Goal: Task Accomplishment & Management: Manage account settings

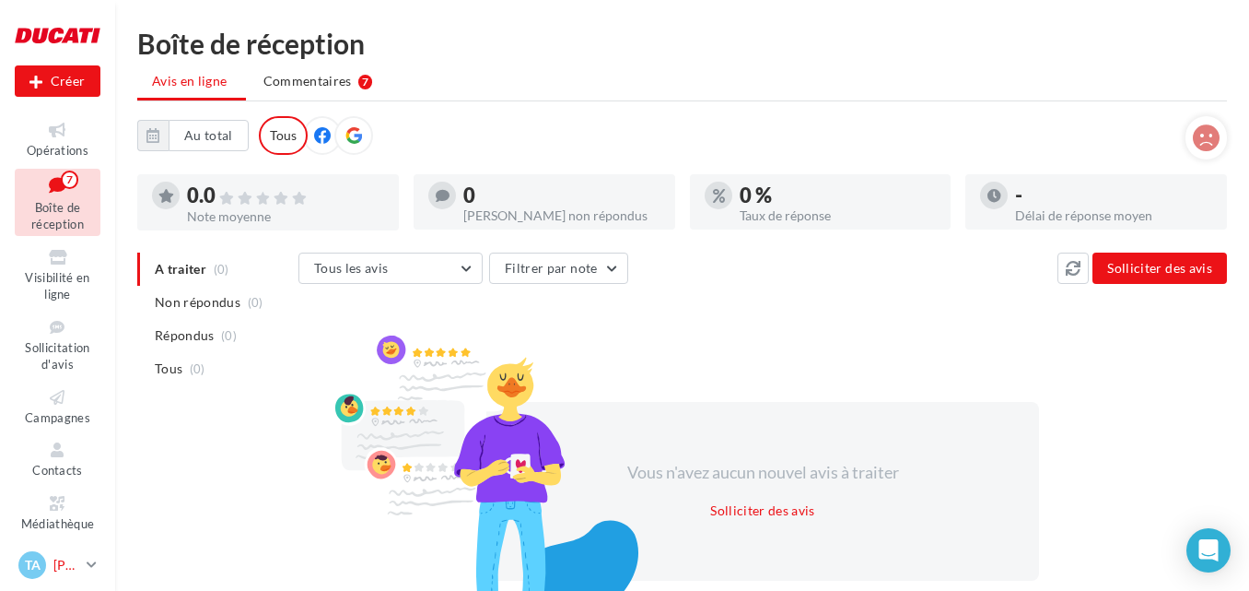
click at [29, 561] on span "TA" at bounding box center [33, 565] width 16 height 18
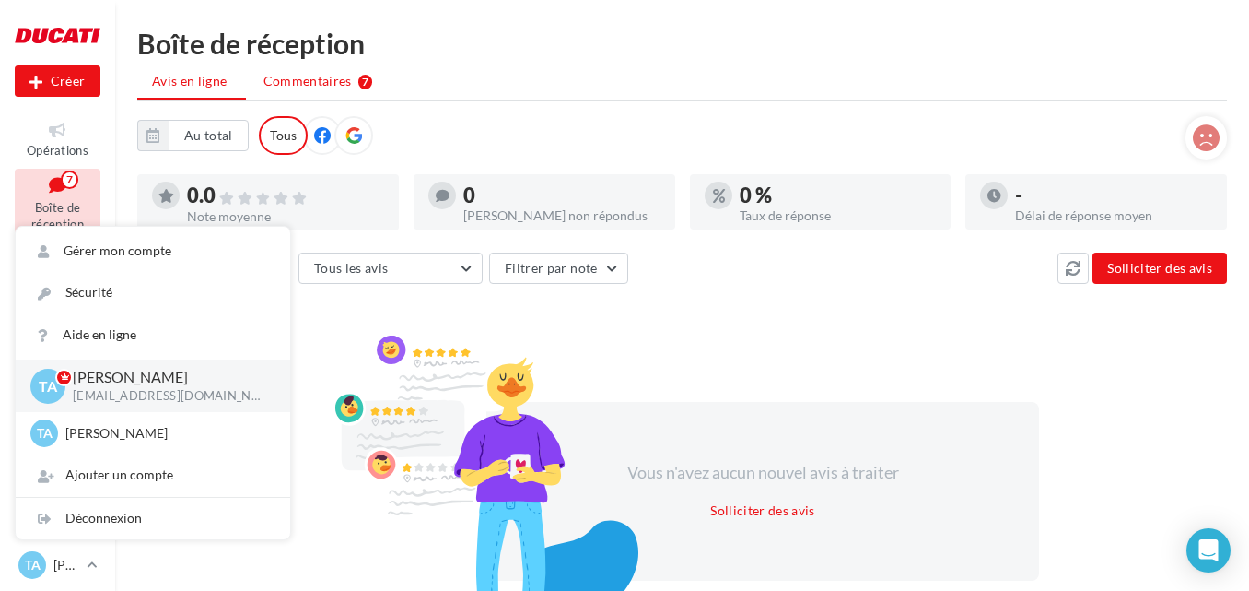
click at [372, 87] on li "Commentaires 7" at bounding box center [318, 80] width 139 height 33
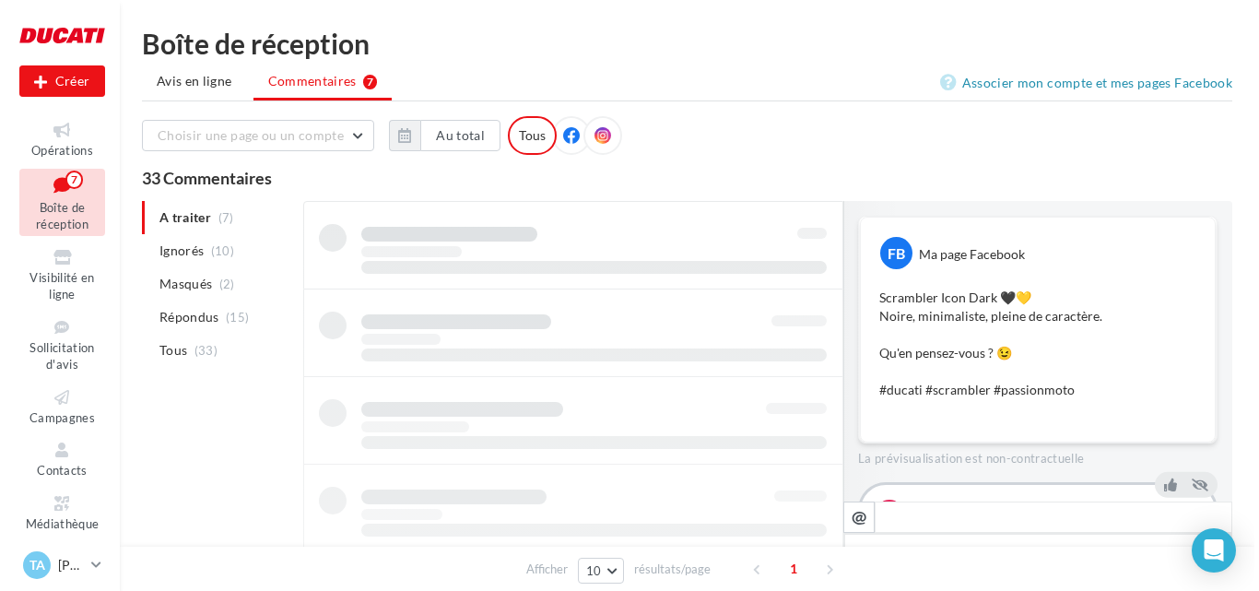
scroll to position [135, 0]
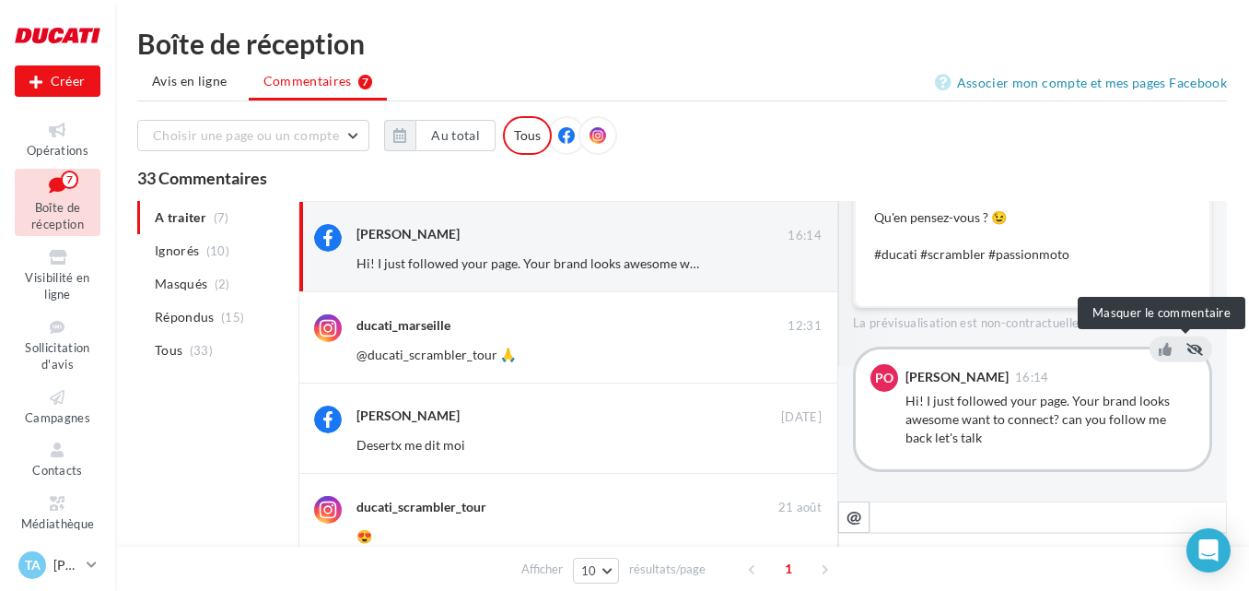
click at [1187, 343] on icon at bounding box center [1195, 349] width 17 height 13
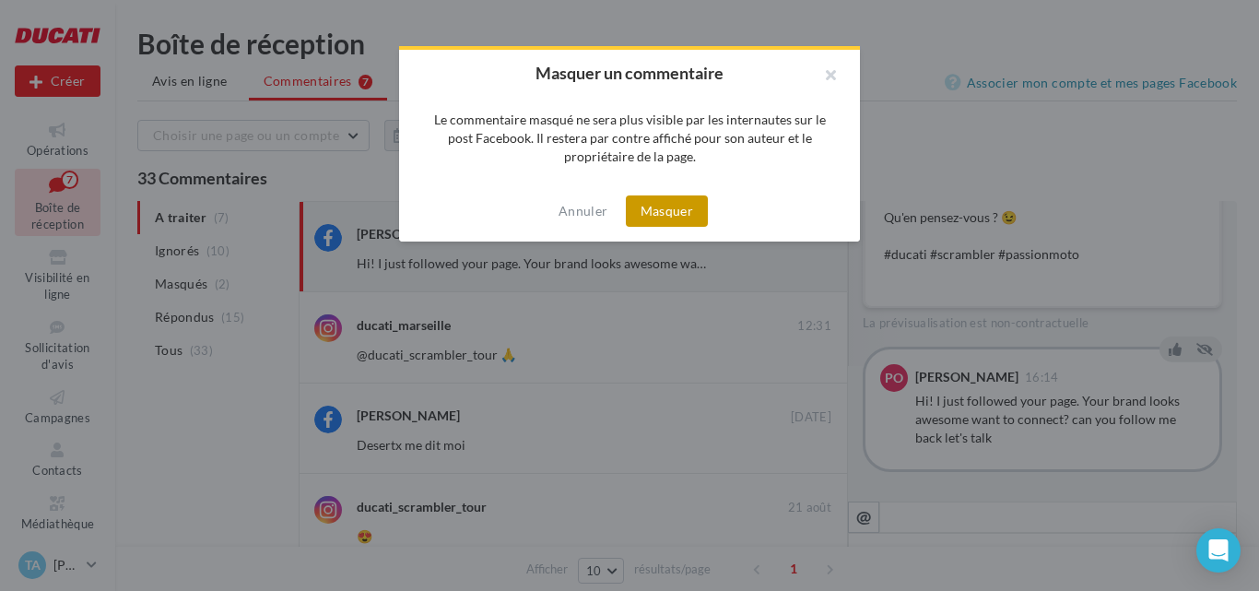
click at [680, 199] on button "Masquer" at bounding box center [667, 210] width 82 height 31
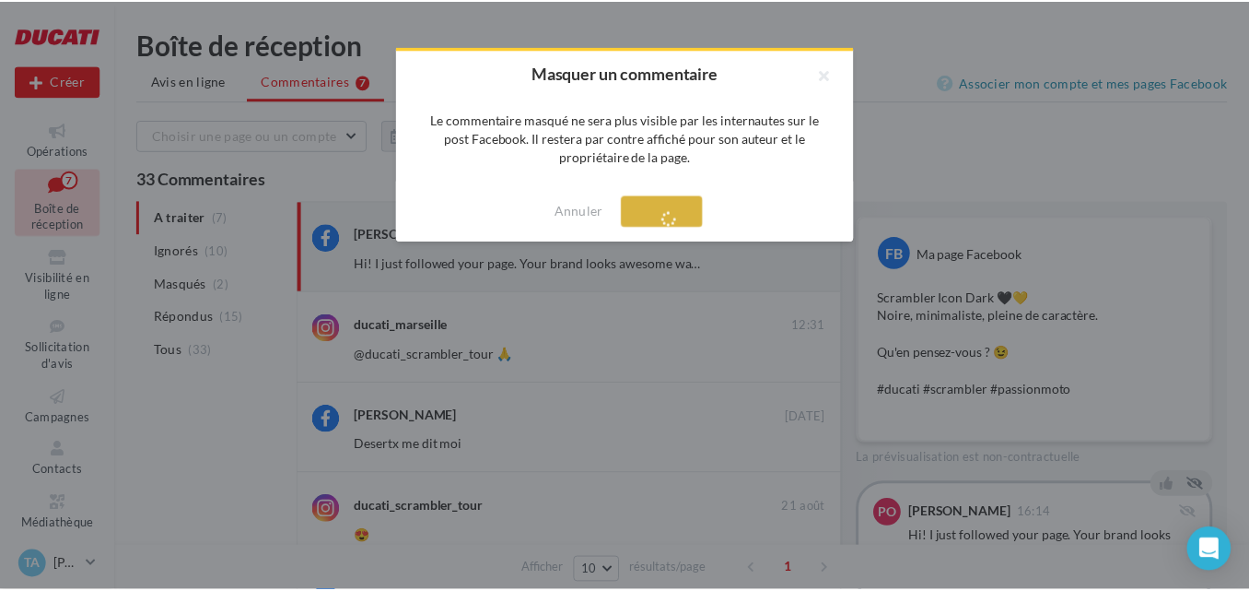
scroll to position [0, 0]
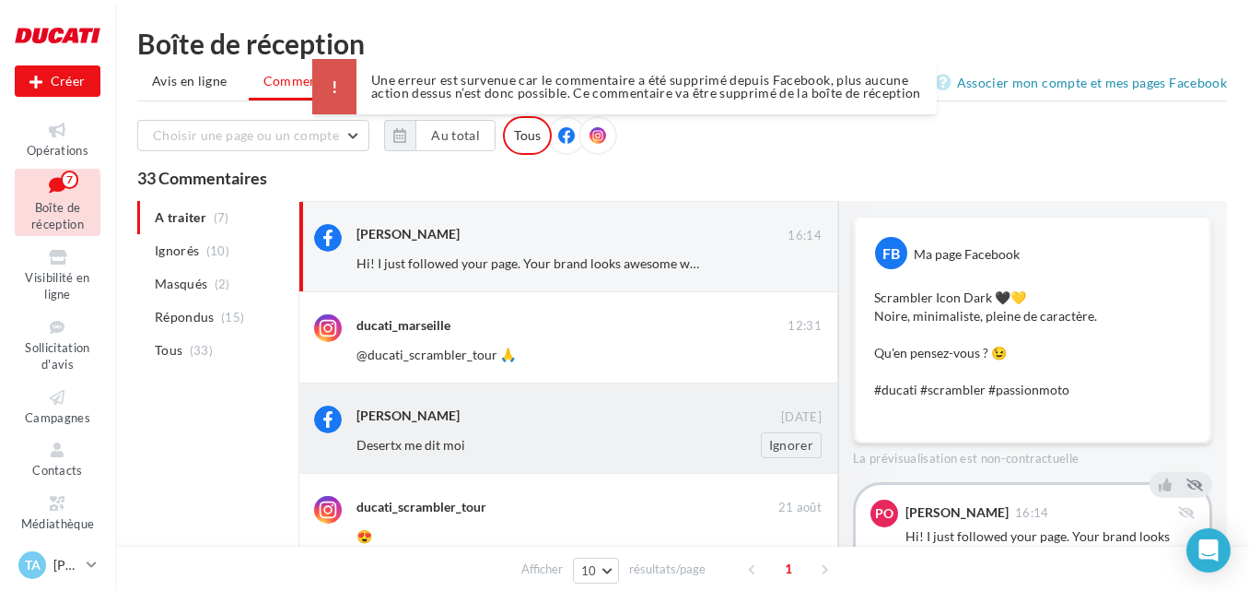
click at [590, 428] on div "[PERSON_NAME]" at bounding box center [569, 416] width 425 height 23
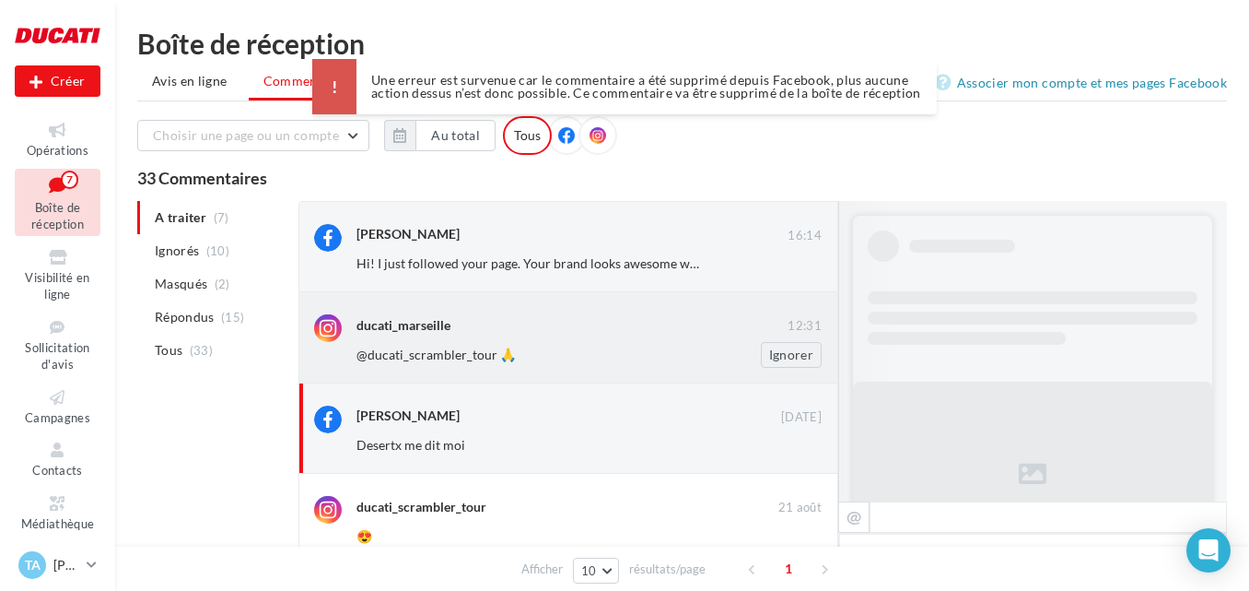
scroll to position [349, 0]
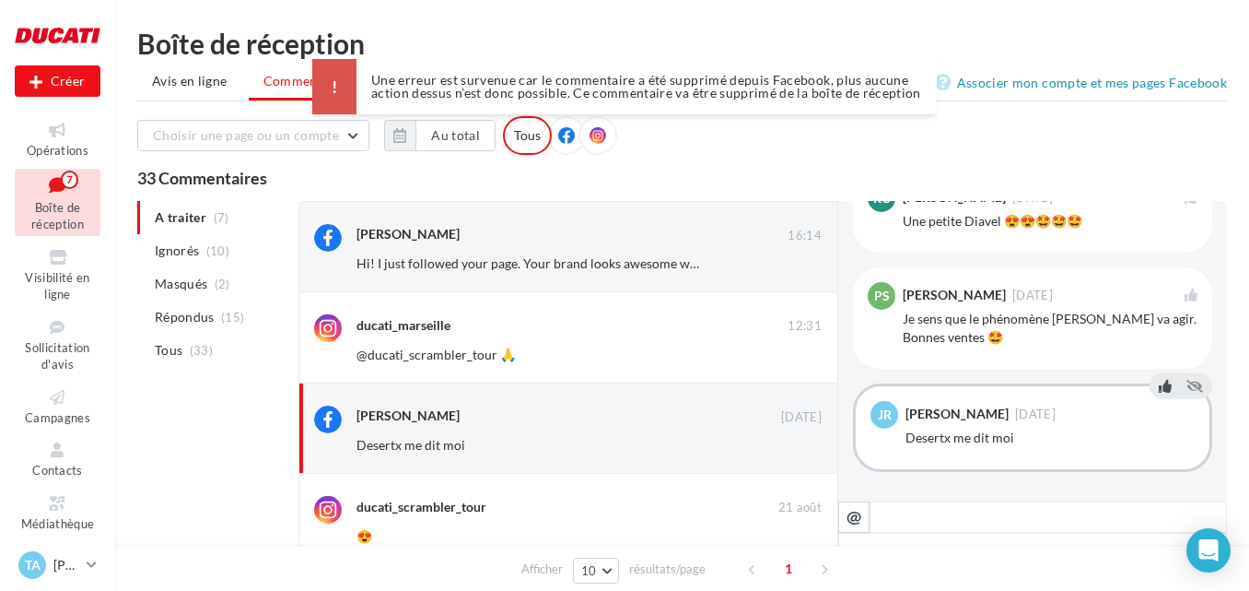
click at [1159, 392] on icon at bounding box center [1165, 386] width 13 height 13
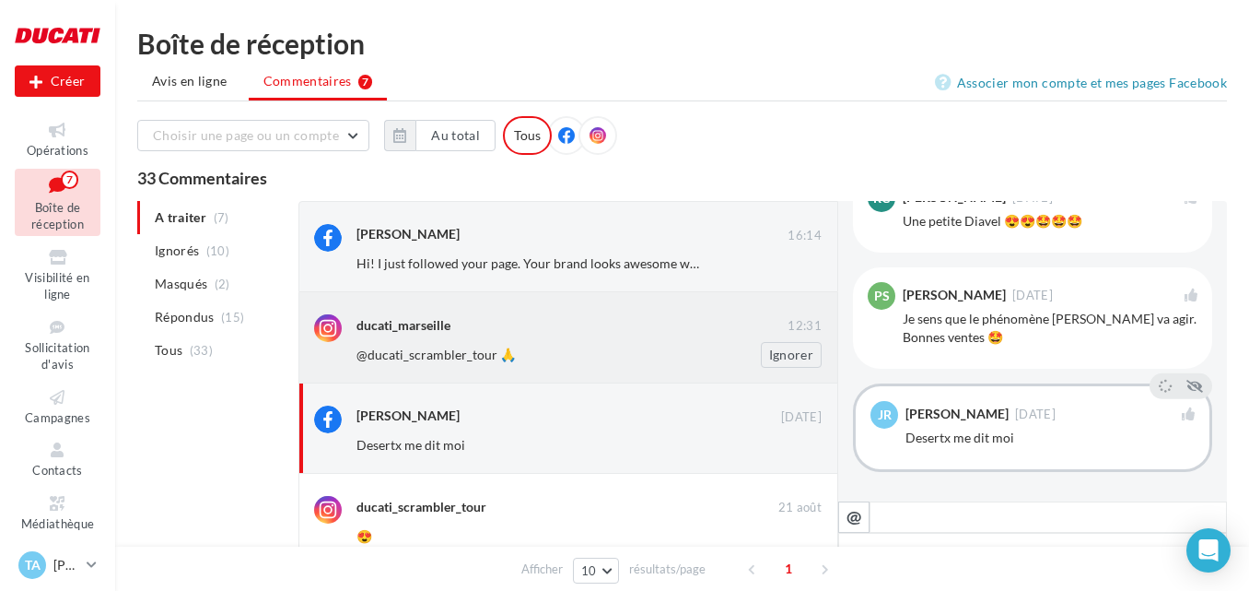
click at [517, 328] on div "ducati_marseille" at bounding box center [572, 323] width 431 height 19
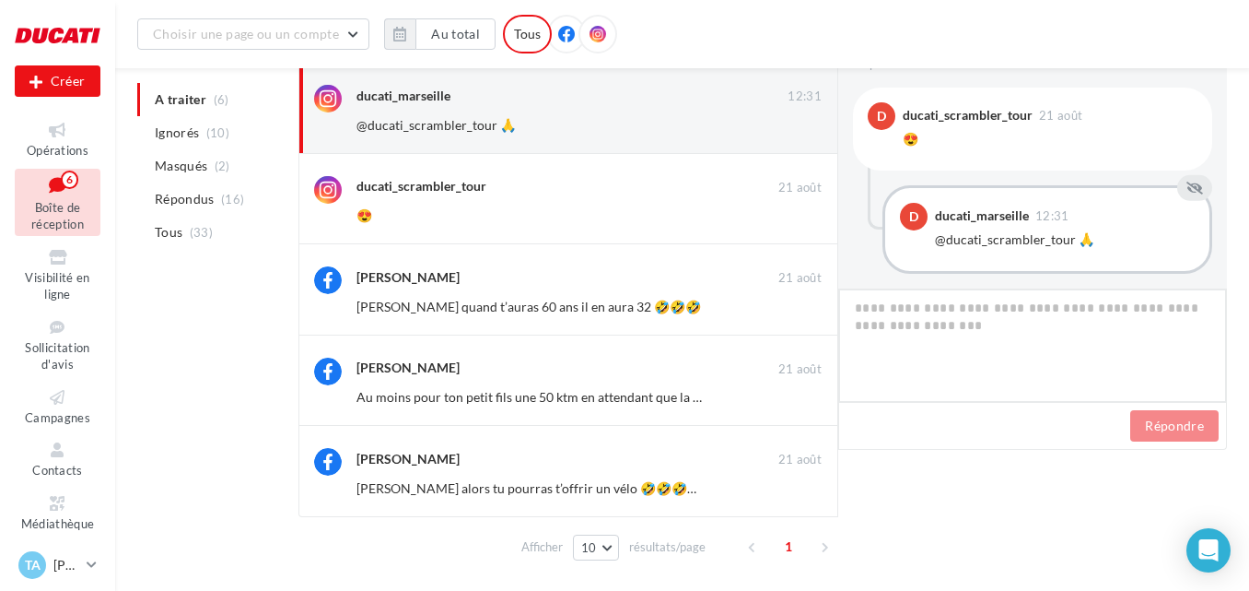
scroll to position [276, 0]
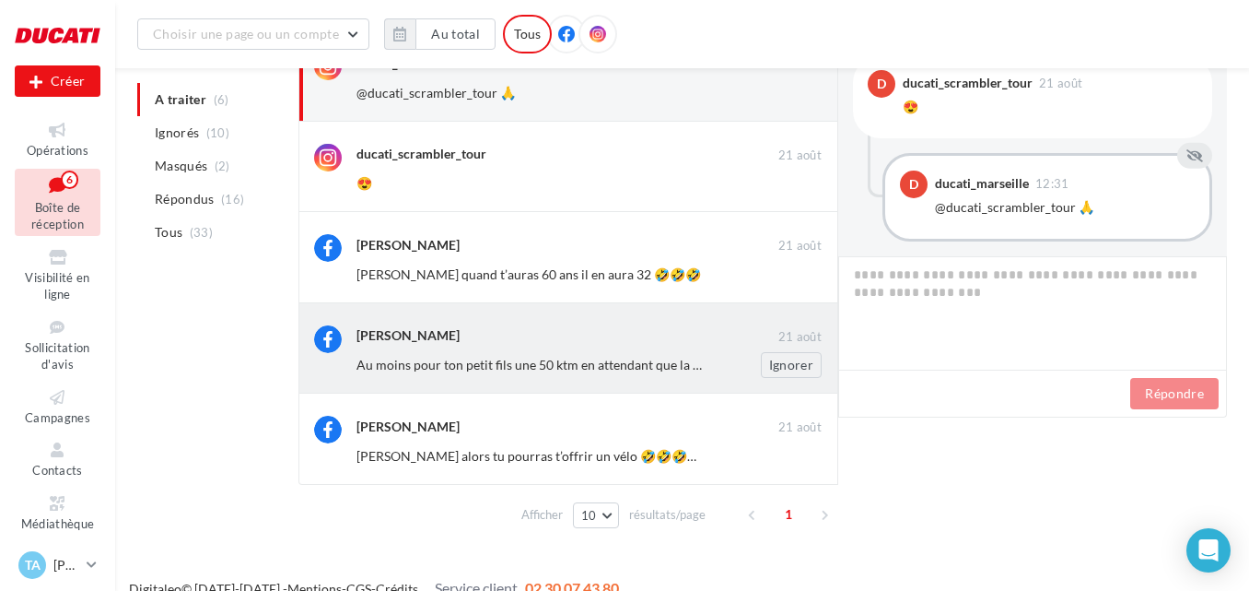
click at [493, 329] on div "[PERSON_NAME]" at bounding box center [568, 334] width 422 height 19
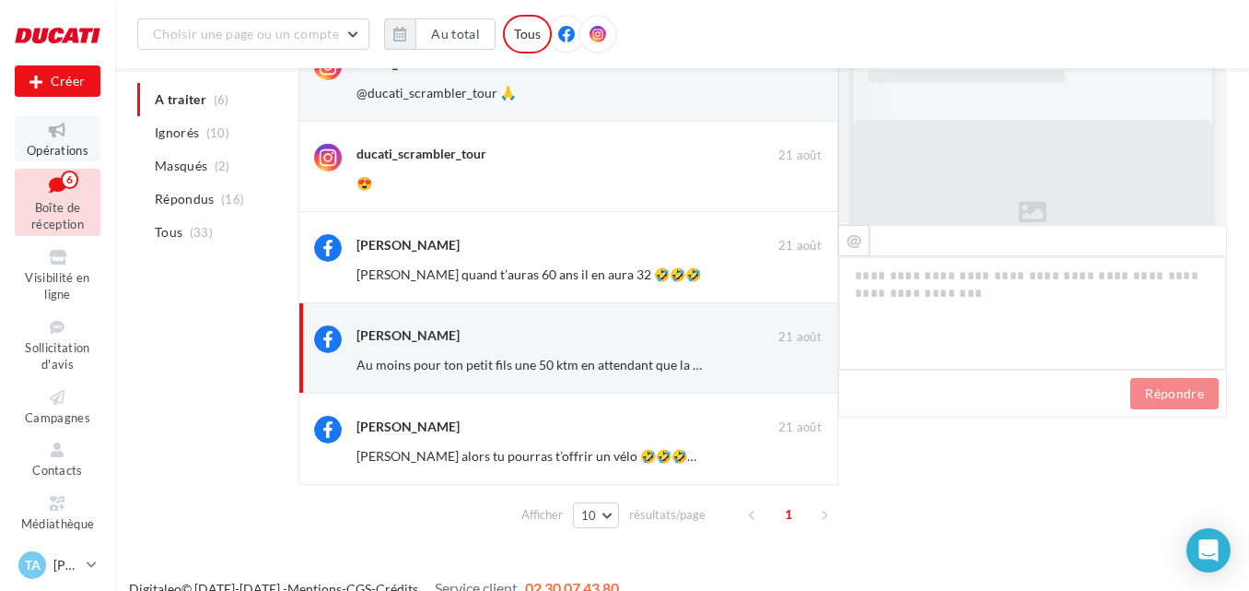
scroll to position [976, 0]
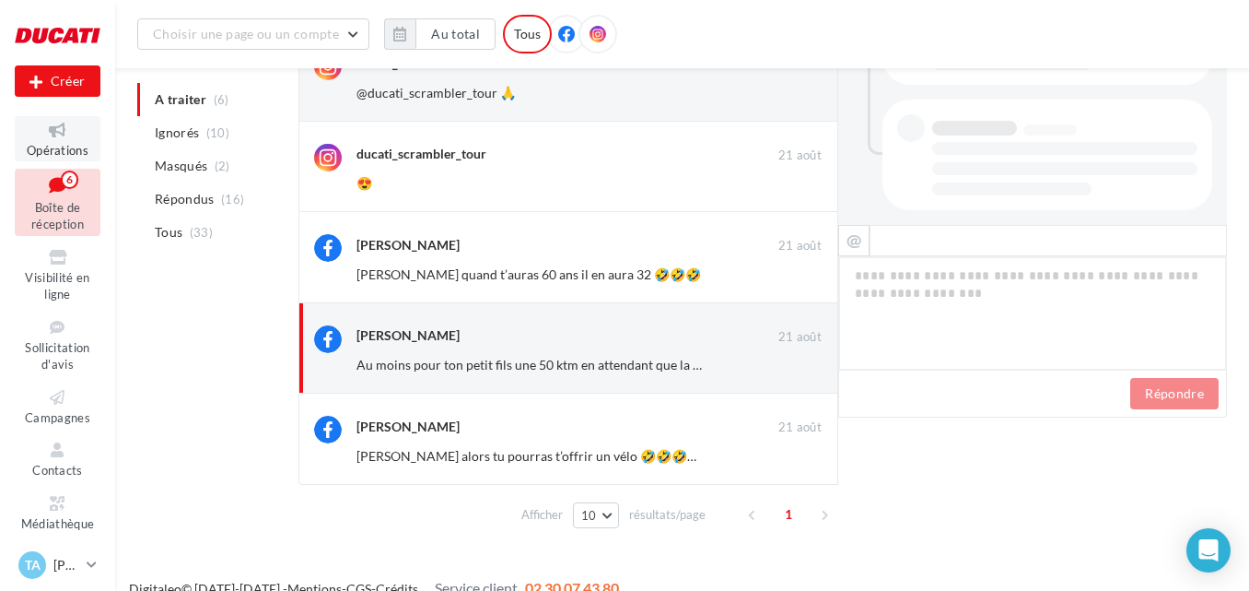
click at [46, 144] on span "Opérations" at bounding box center [58, 150] width 62 height 15
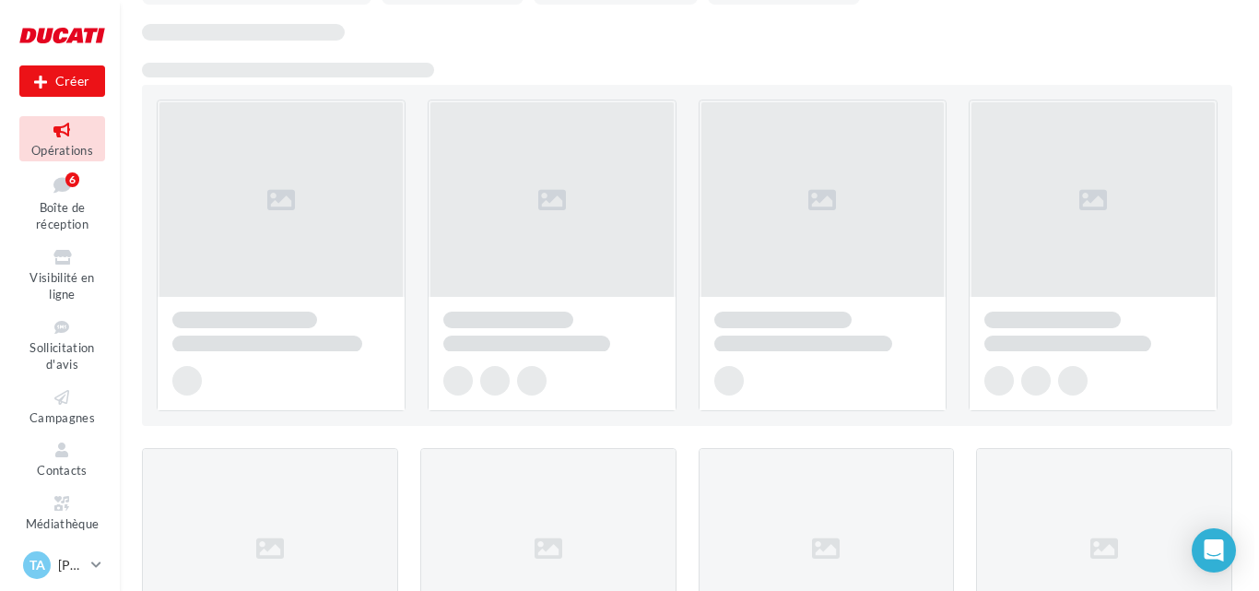
scroll to position [184, 0]
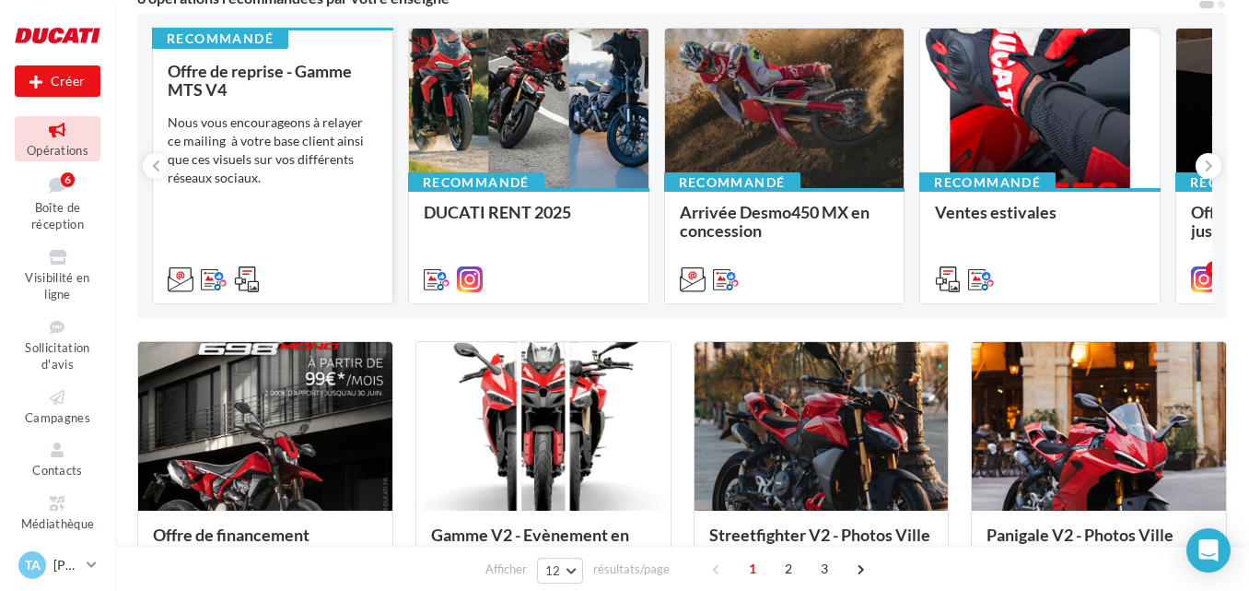
click at [285, 115] on div "Nous vous encourageons à relayer ce mailing à votre base client ainsi que ces v…" at bounding box center [273, 150] width 210 height 74
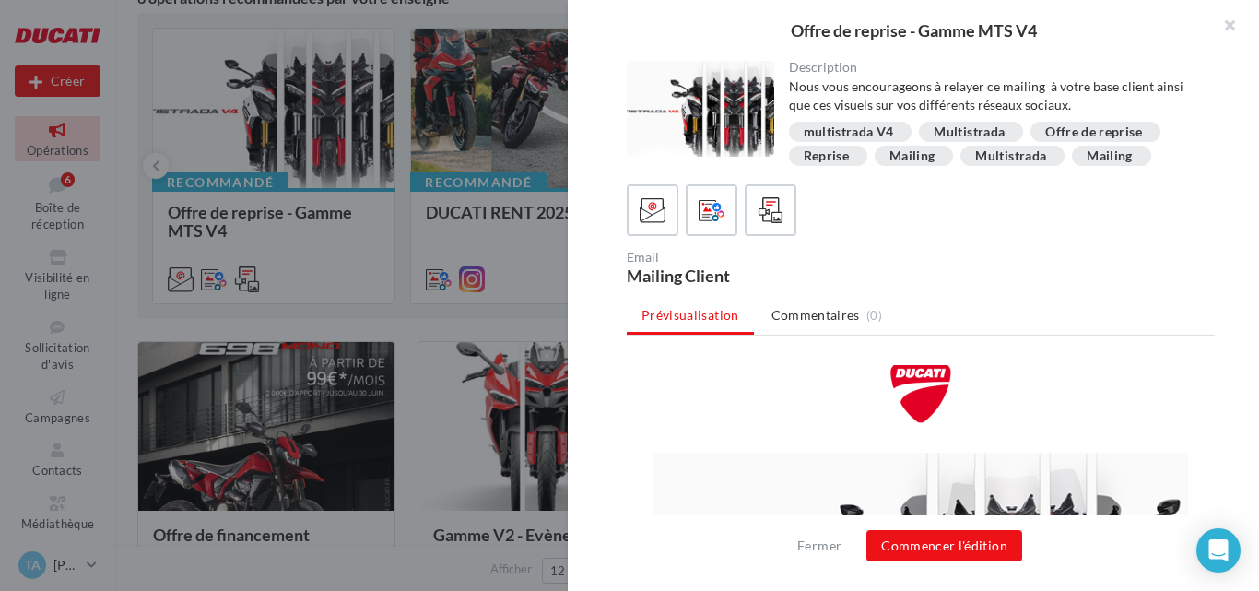
scroll to position [92, 0]
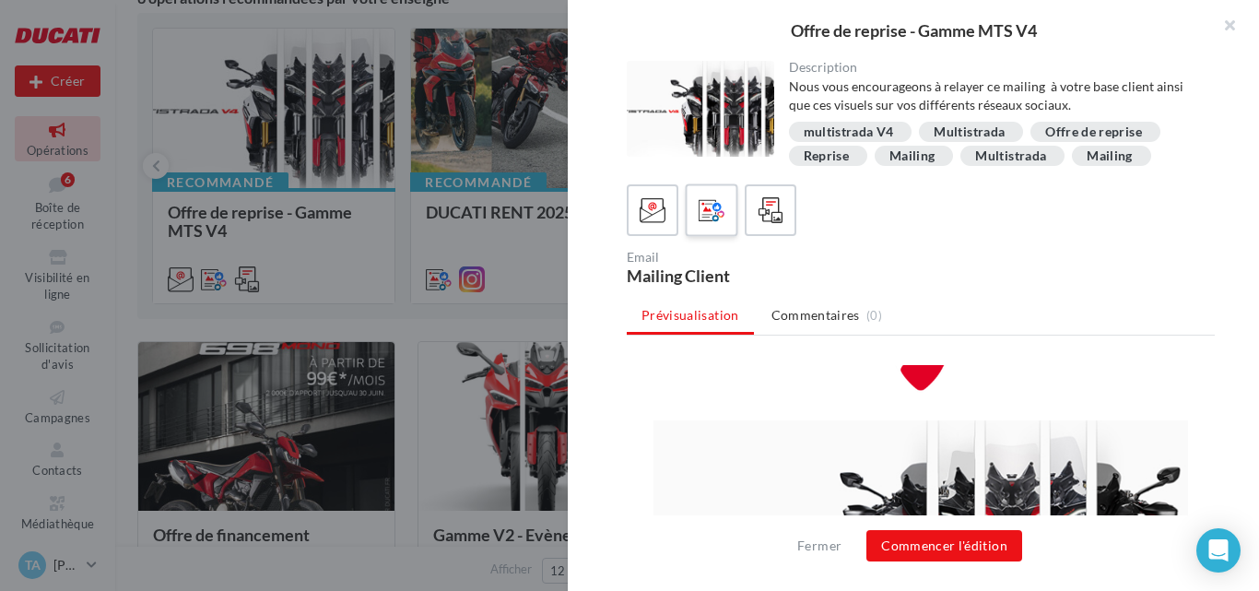
click at [720, 205] on icon at bounding box center [711, 210] width 27 height 27
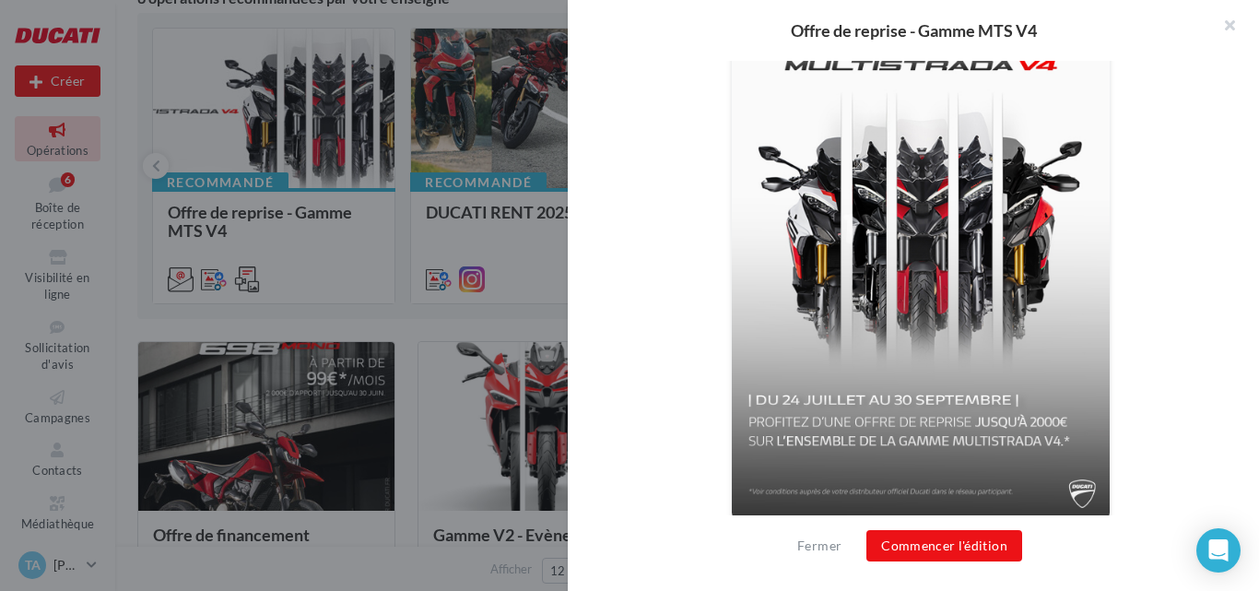
scroll to position [697, 0]
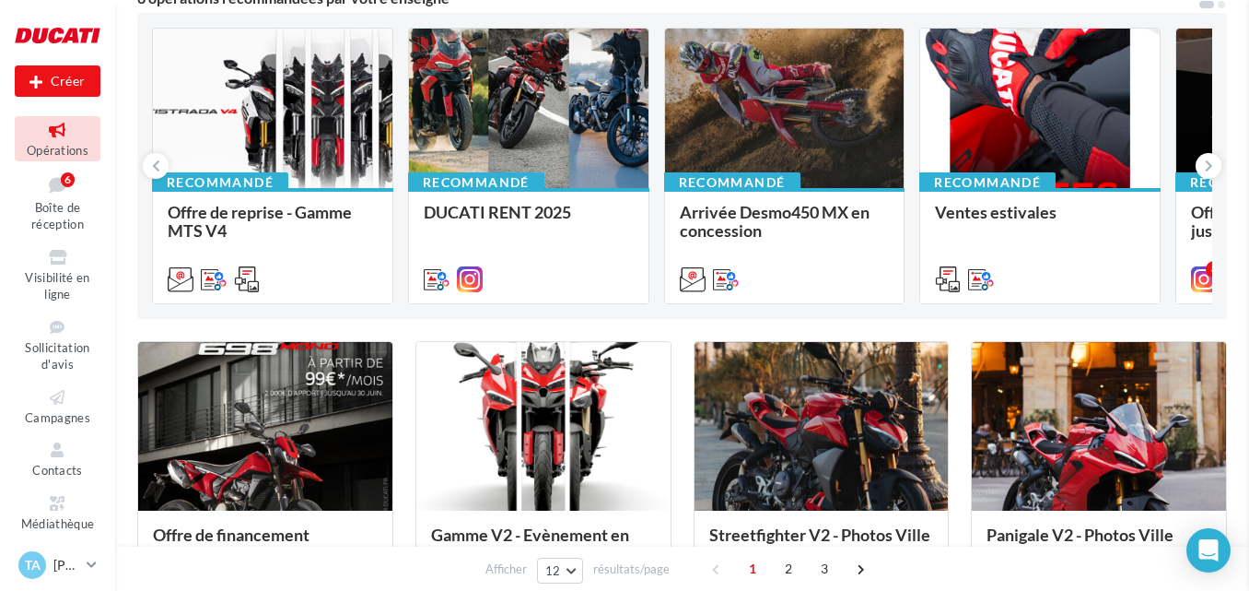
click at [460, 234] on div "Opérations marketing Filtrer par canal Filtrer par catégorie 39 opérations 6 op…" at bounding box center [682, 573] width 1090 height 1457
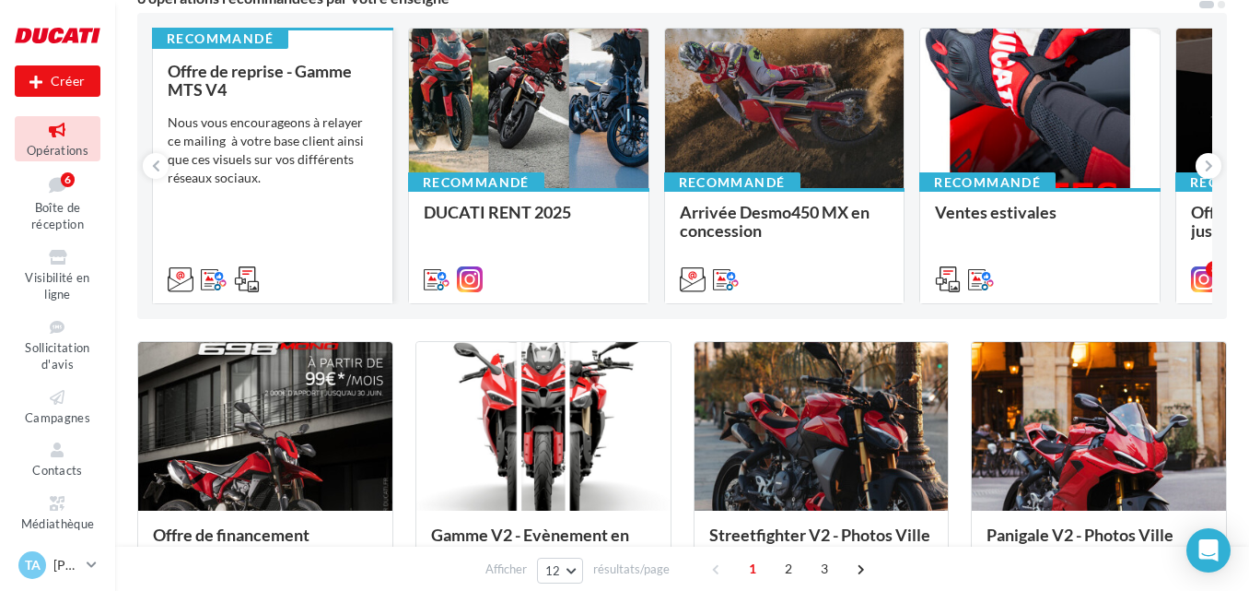
click at [310, 234] on div "Offre de reprise - Gamme MTS V4 Nous vous encourageons à relayer ce mailing à v…" at bounding box center [273, 174] width 210 height 225
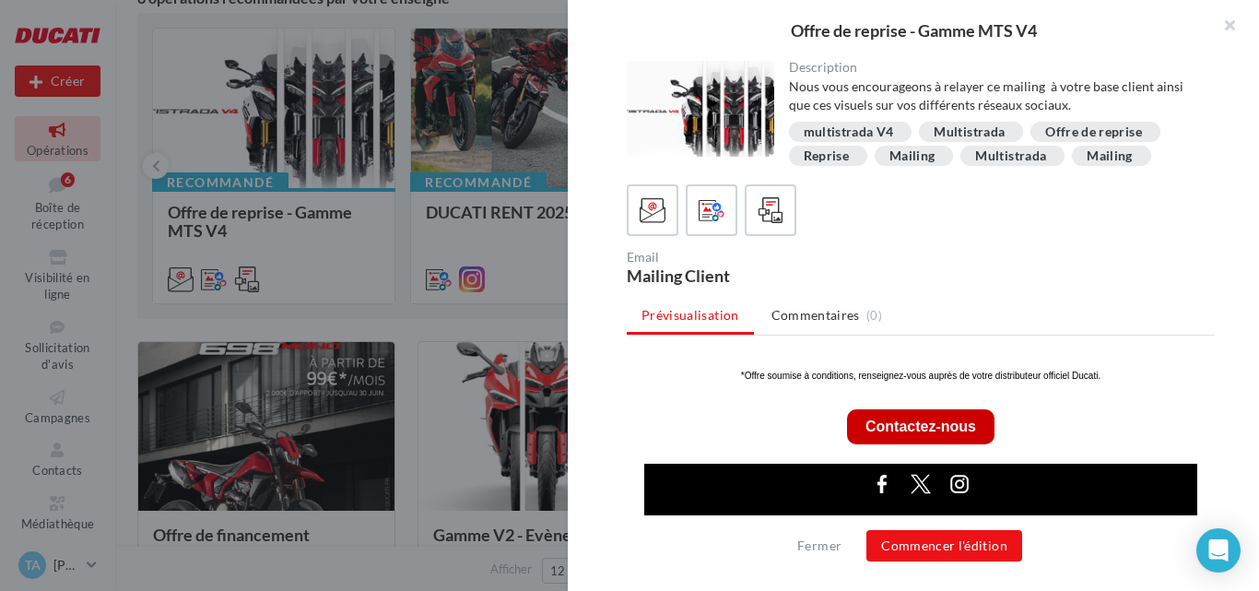
scroll to position [698, 0]
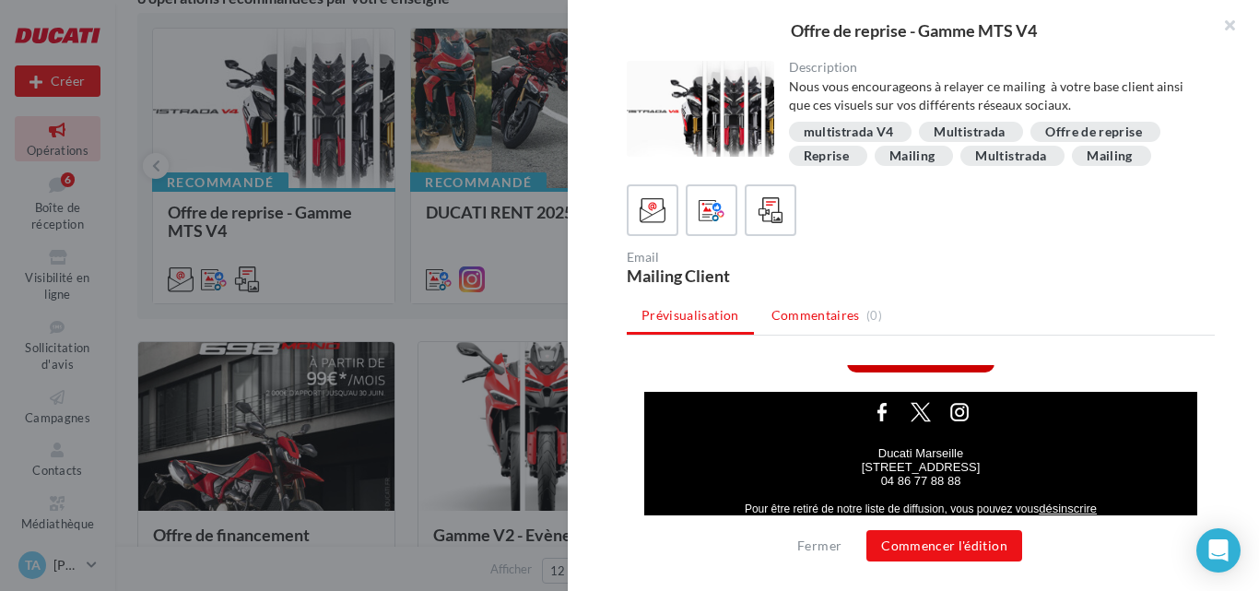
click at [772, 313] on span "Commentaires" at bounding box center [815, 315] width 88 height 18
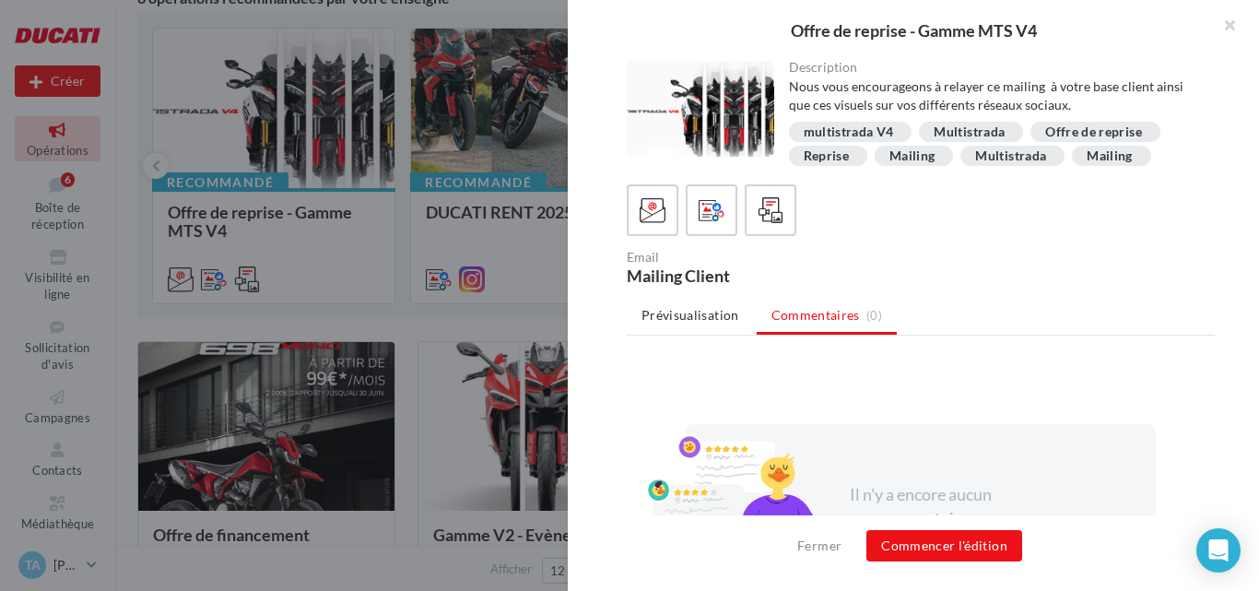
scroll to position [140, 0]
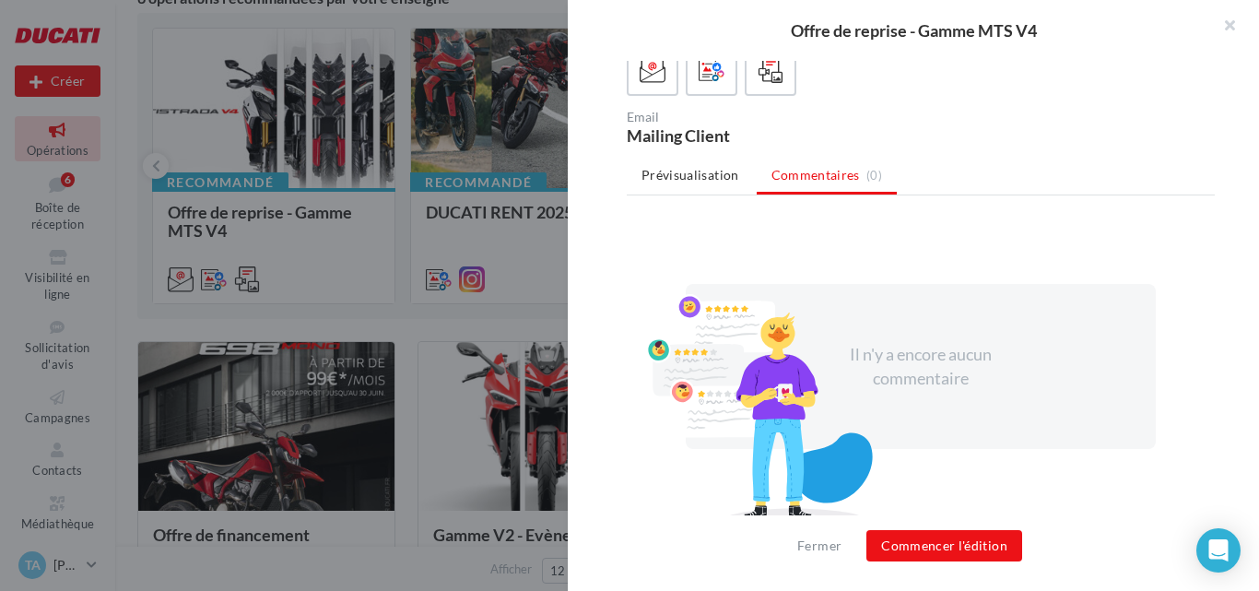
click at [714, 60] on div "Offre de reprise - Gamme MTS V4" at bounding box center [913, 30] width 691 height 61
click at [711, 65] on icon at bounding box center [711, 70] width 27 height 27
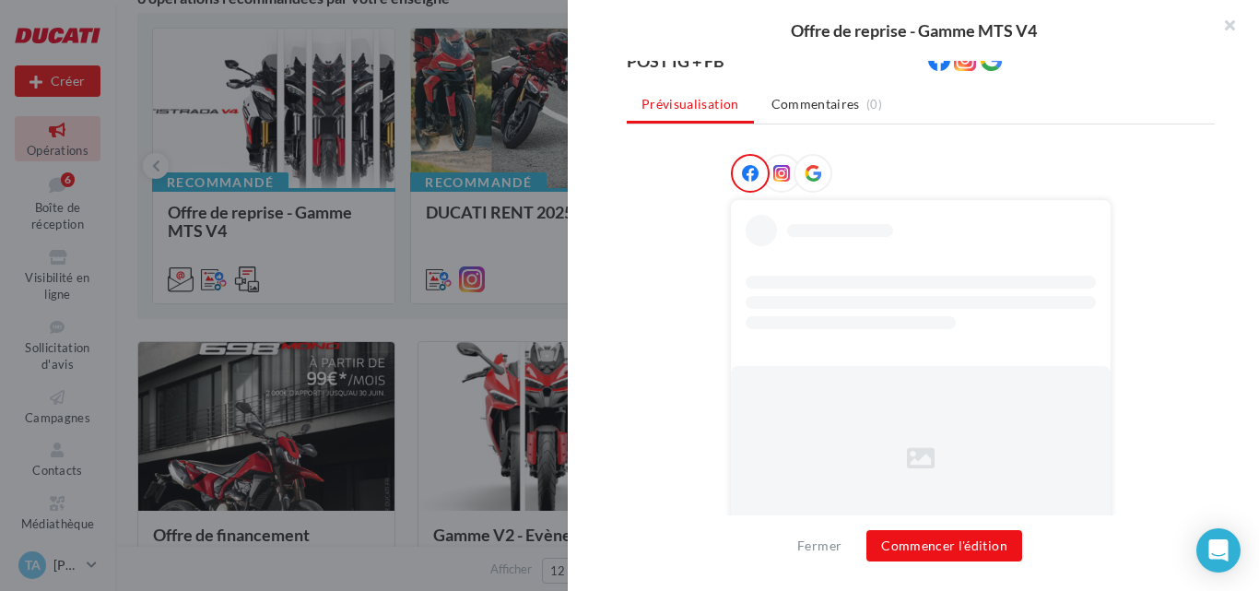
scroll to position [237, 0]
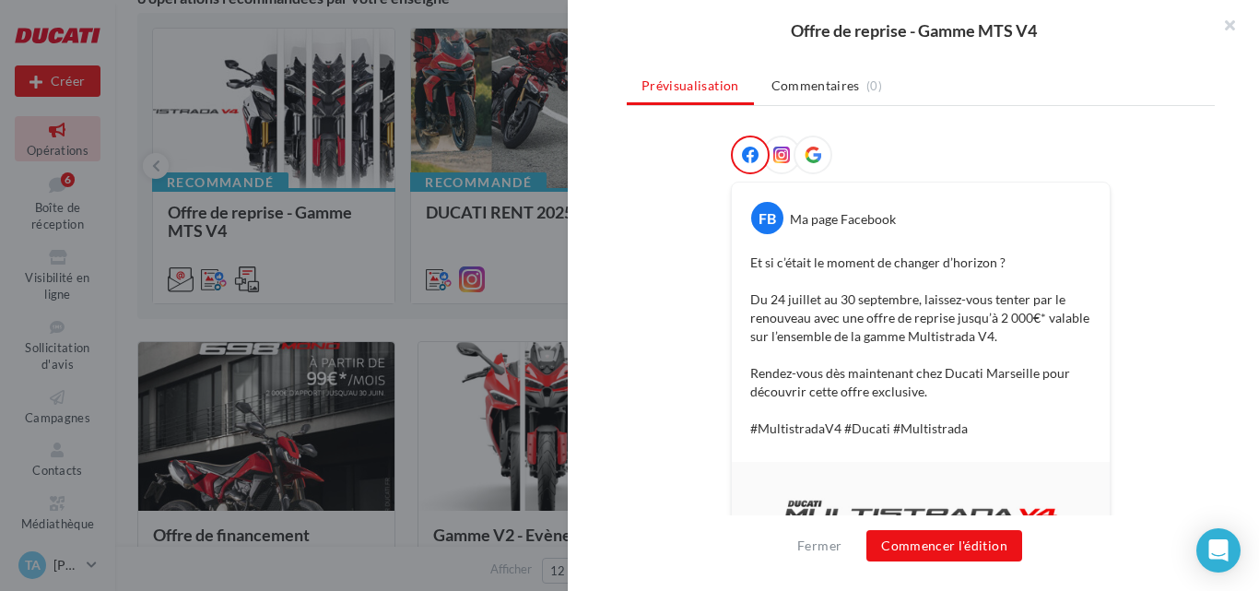
click at [460, 263] on div at bounding box center [629, 295] width 1259 height 591
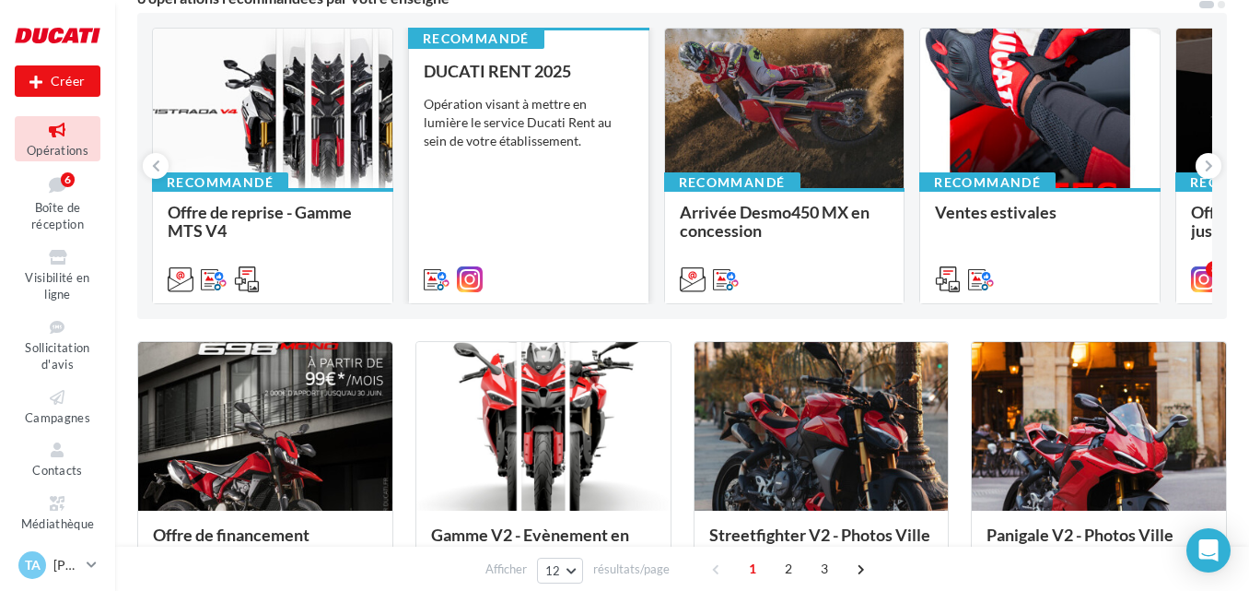
click at [554, 219] on div "DUCATI RENT 2025 Opération visant à mettre en lumière le service Ducati Rent au…" at bounding box center [529, 174] width 210 height 225
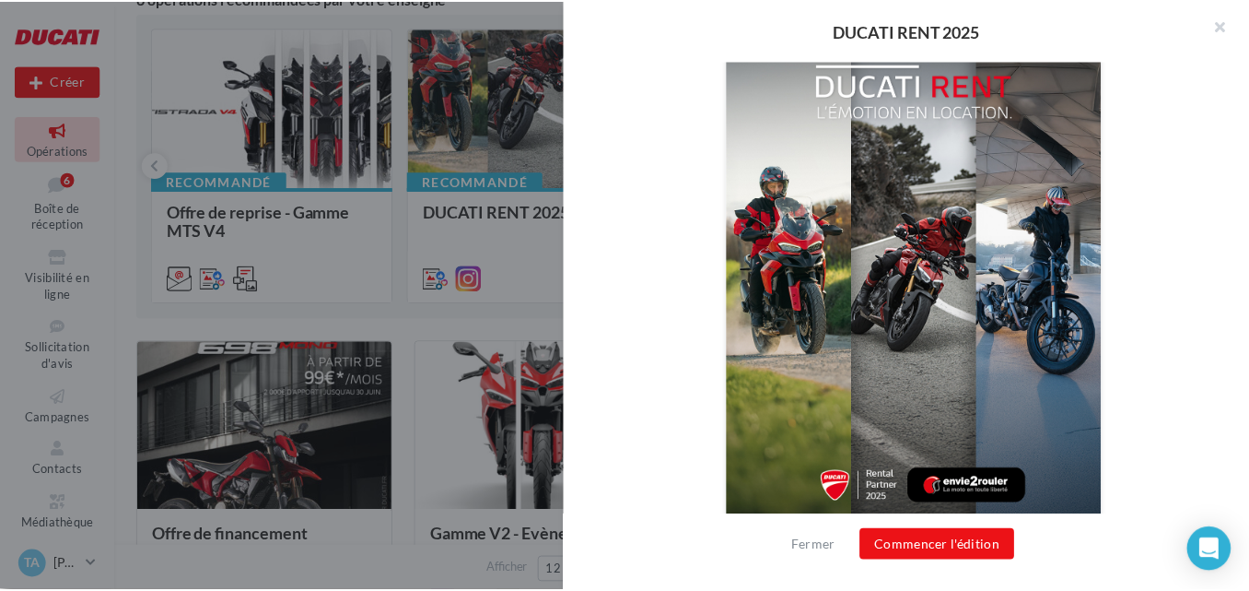
scroll to position [732, 0]
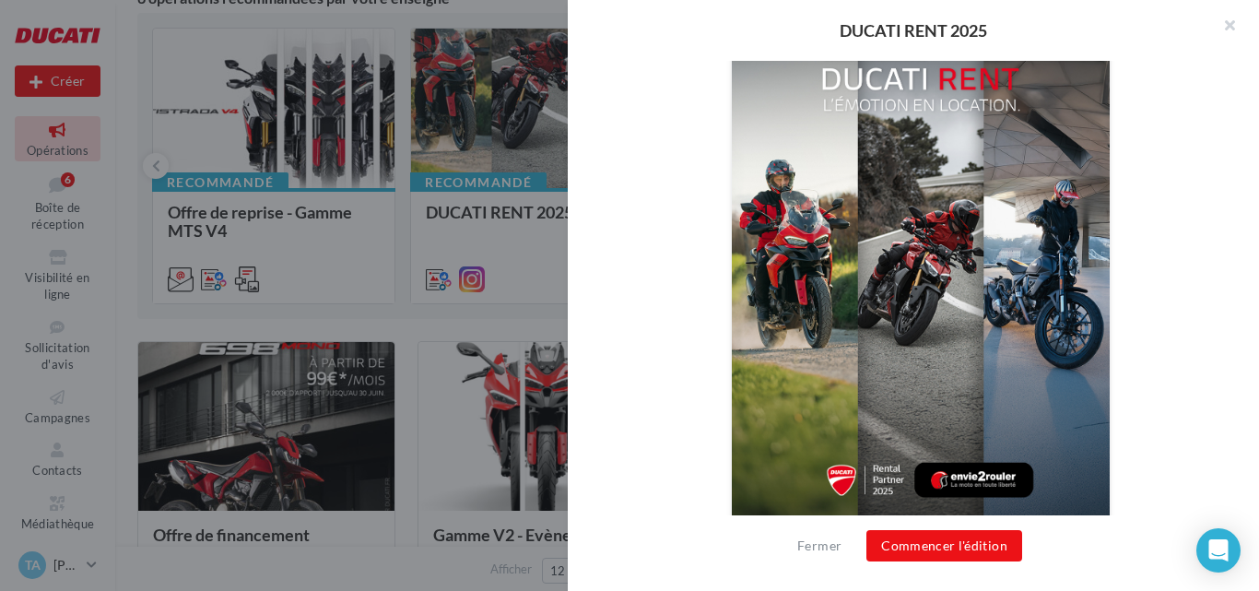
click at [445, 269] on div at bounding box center [629, 295] width 1259 height 591
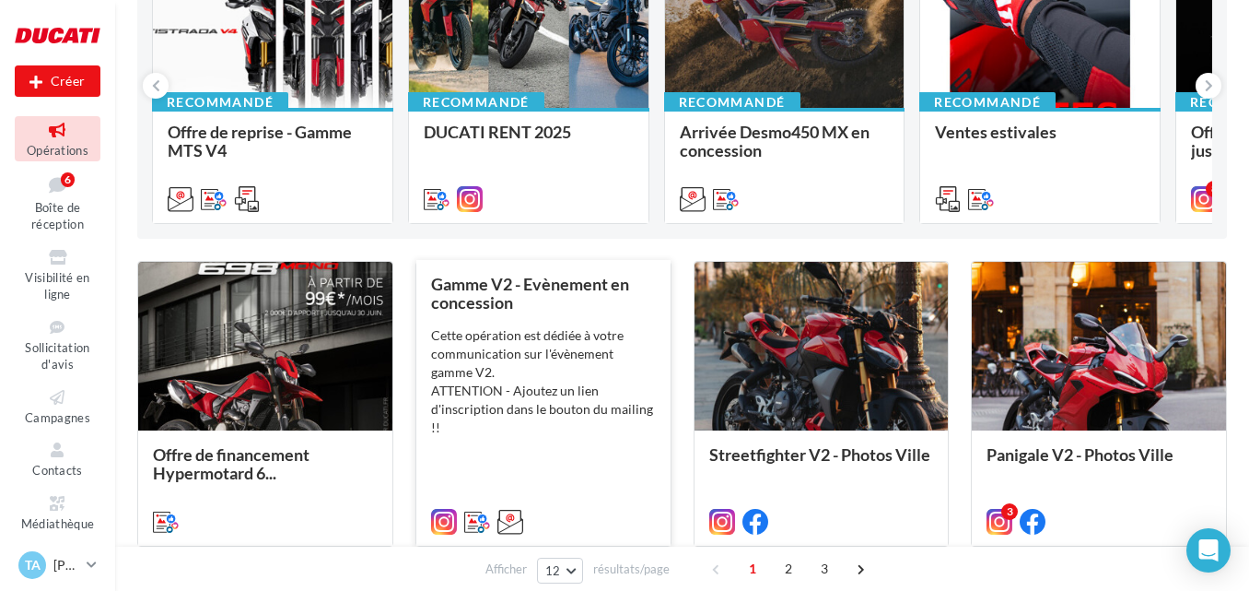
scroll to position [369, 0]
